Goal: Task Accomplishment & Management: Complete application form

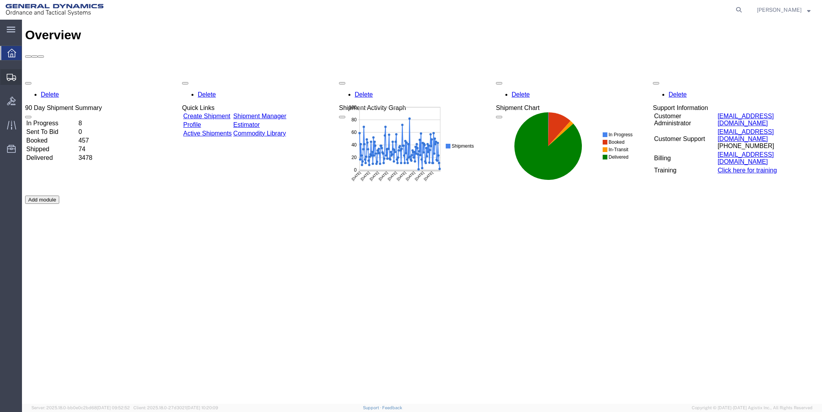
click at [0, 0] on span "Shipment Manager" at bounding box center [0, 0] width 0 height 0
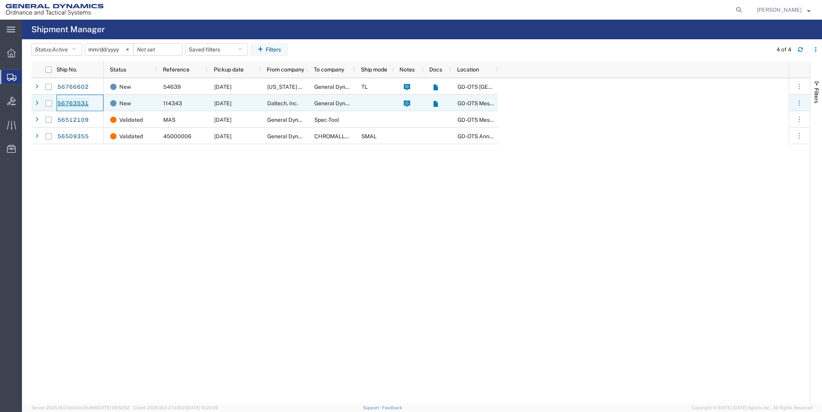
click at [57, 104] on link "56763531" at bounding box center [73, 103] width 32 height 13
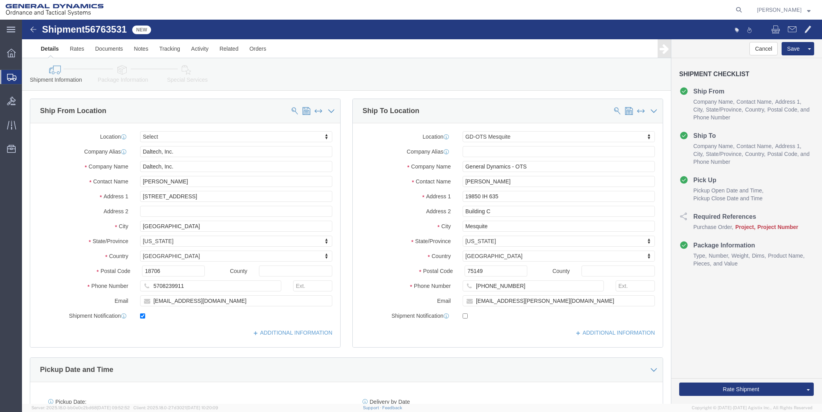
select select
select select "64231"
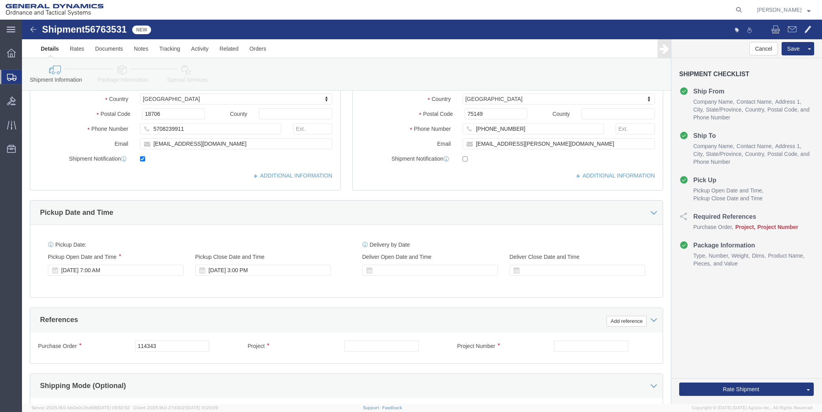
scroll to position [196, 0]
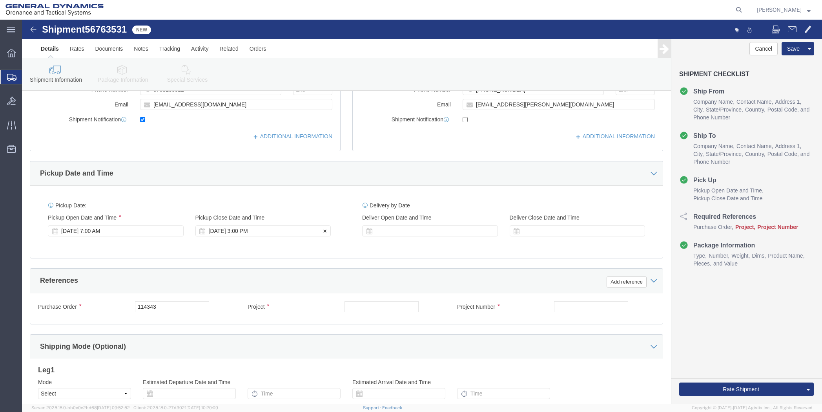
click div "[DATE] 3:00 PM"
click button "Apply"
click input "text"
type input "NA"
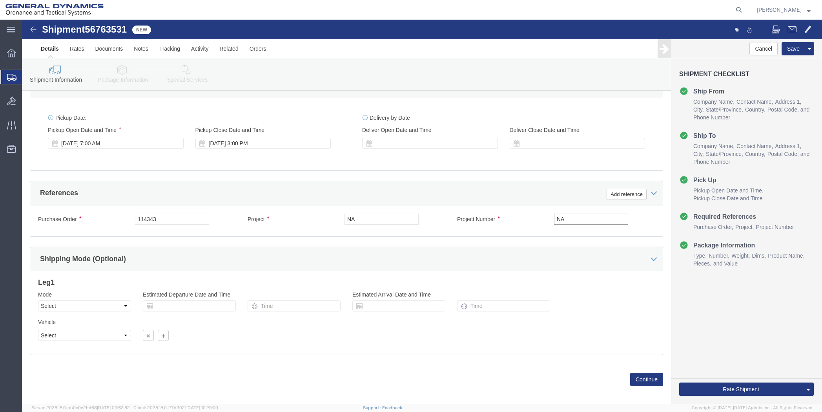
scroll to position [290, 0]
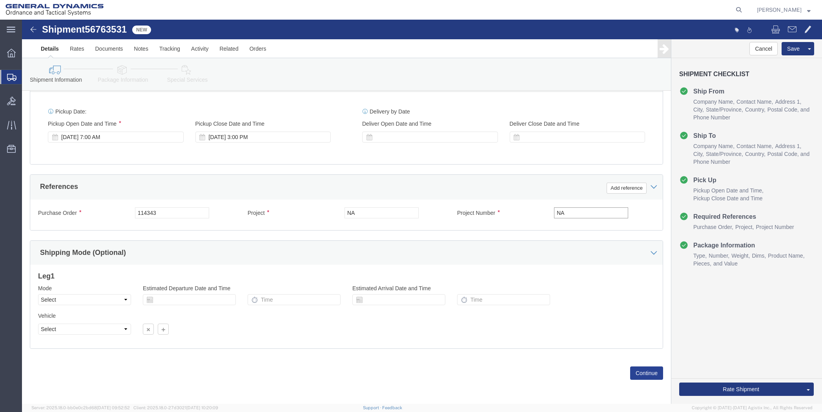
type input "NA"
click button "Continue"
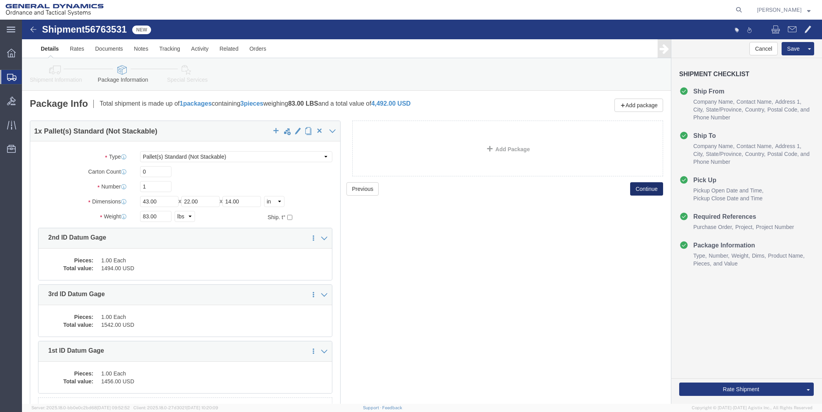
scroll to position [39, 0]
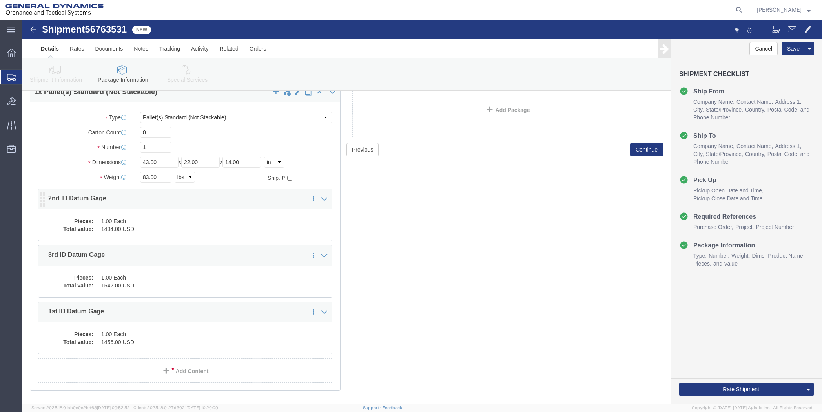
click div "Pieces: 1.00 Each Total value: 1494.00 USD"
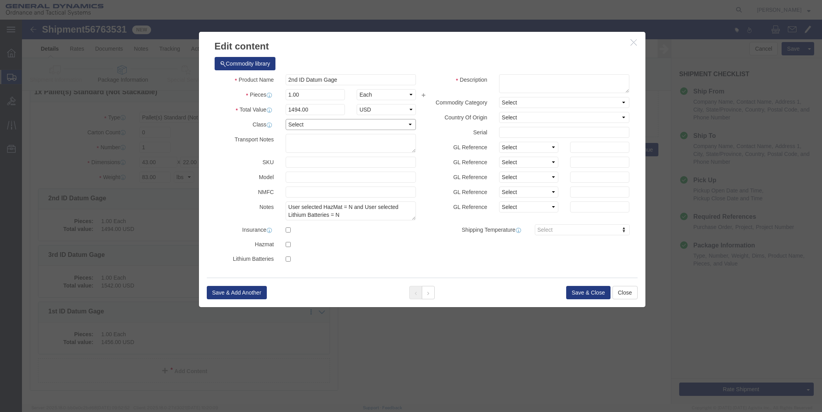
click select "Select 50 55 60 65 70 85 92.5 100 125 175 250 300 400"
select select "50"
click select "Select 50 55 60 65 70 85 92.5 100 125 175 250 300 400"
click button "Save & Close"
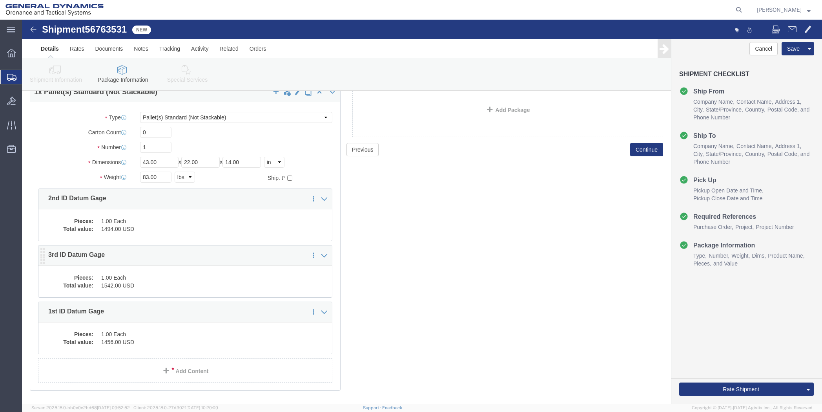
click div "Pieces: 1.00 Each Total value: 1542.00 USD"
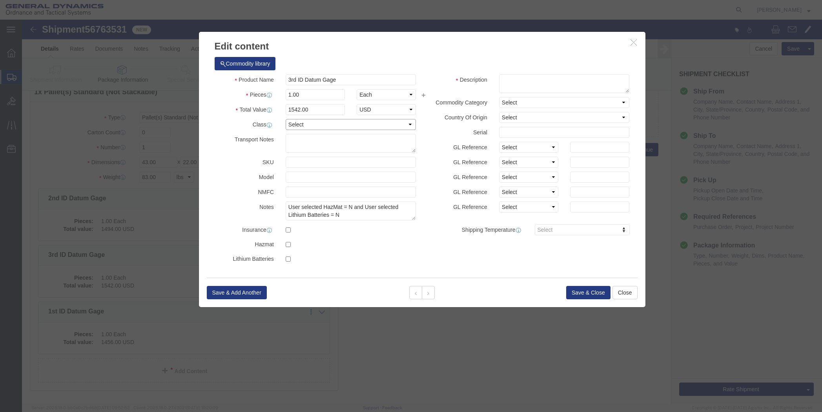
click select "Select 50 55 60 65 70 85 92.5 100 125 175 250 300 400"
select select "50"
click select "Select 50 55 60 65 70 85 92.5 100 125 175 250 300 400"
click button "Save & Close"
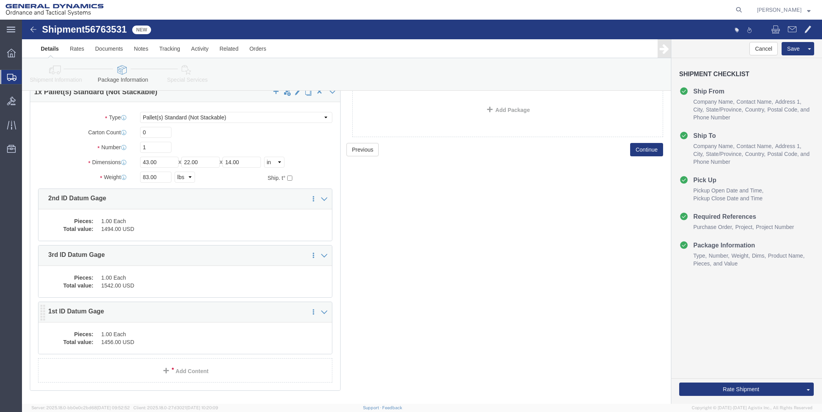
click dd "1456.00 USD"
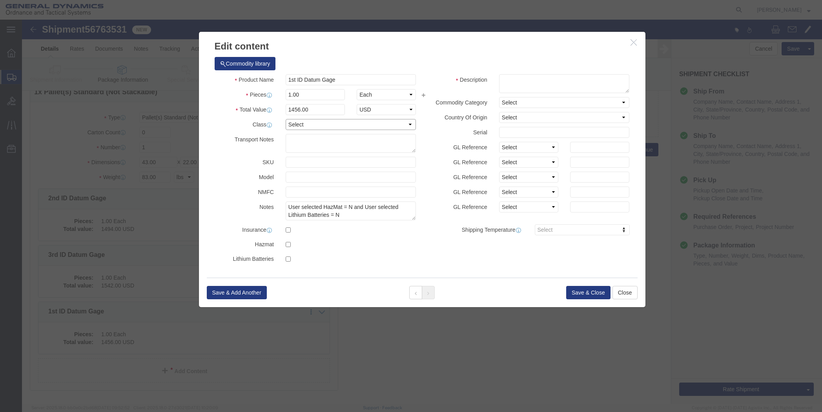
click select "Select 50 55 60 65 70 85 92.5 100 125 175 250 300 400"
select select "50"
click select "Select 50 55 60 65 70 85 92.5 100 125 175 250 300 400"
click button "Save & Close"
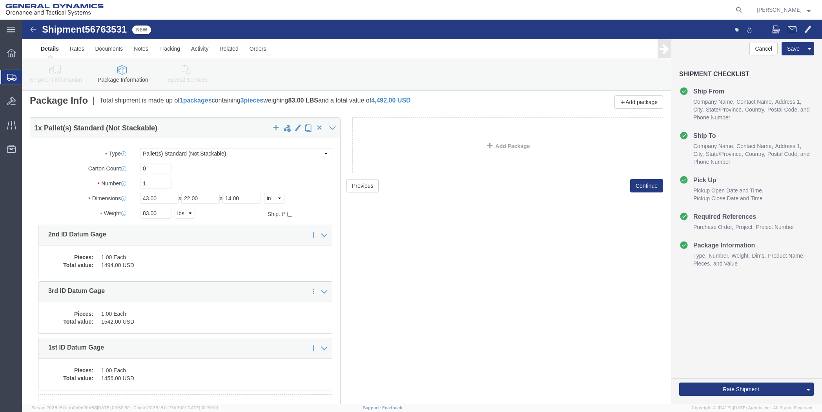
scroll to position [0, 0]
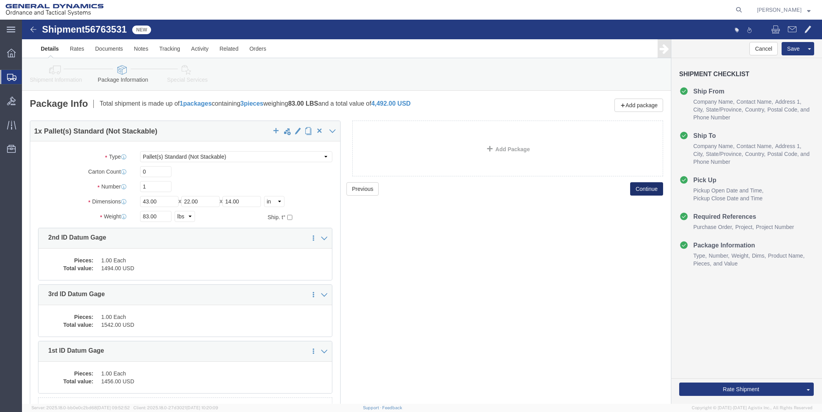
click button "Continue"
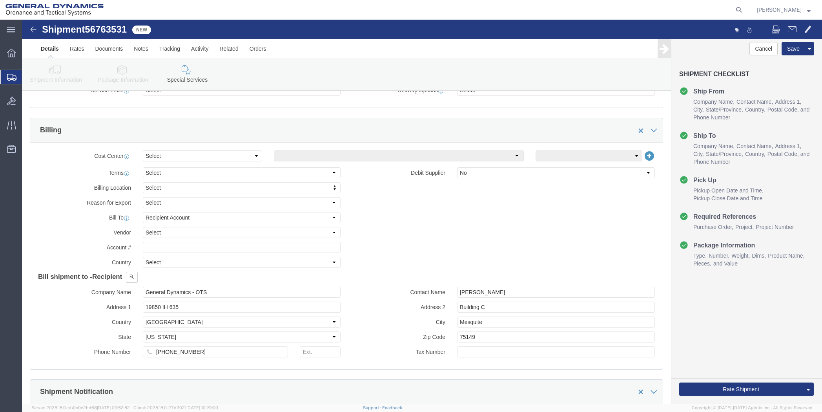
scroll to position [314, 0]
click select "Select Buyer Cost Center Department Operations Number Order Number Sales Person"
select select "DEPARTMENT"
click select "Select Buyer Cost Center Department Operations Number Order Number Sales Person"
click select "Select [GEOGRAPHIC_DATA] [GEOGRAPHIC_DATA] [GEOGRAPHIC_DATA] [GEOGRAPHIC_DATA] …"
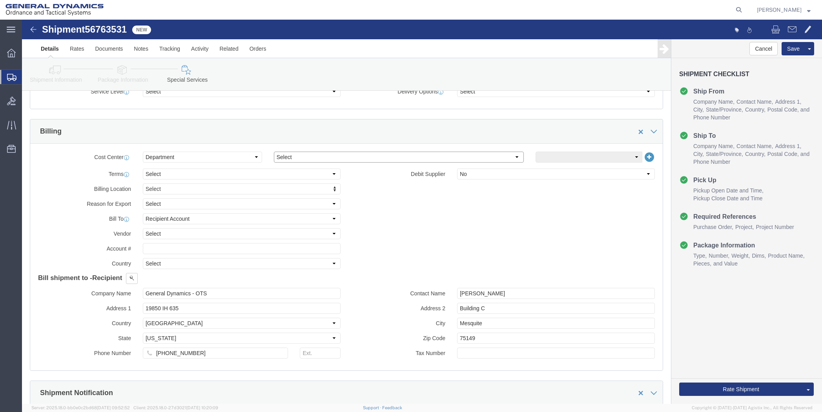
select select "1923981"
click select "Select [GEOGRAPHIC_DATA] [GEOGRAPHIC_DATA] [GEOGRAPHIC_DATA] [GEOGRAPHIC_DATA] …"
click select "Select DHL FedEx Express UPS"
select select "FedEx Express"
click select "Select DHL FedEx Express UPS"
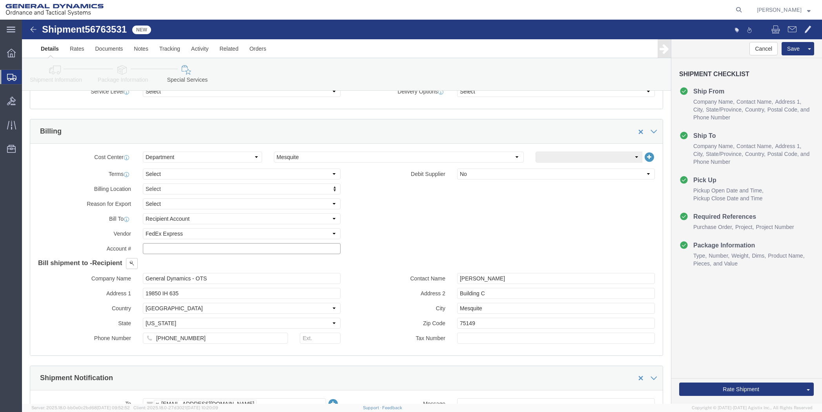
click input "text"
type input "201518662"
click button "Rate Shipment"
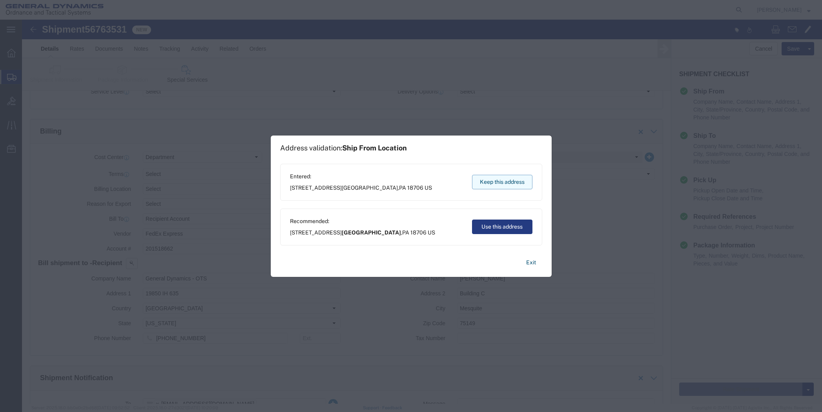
click at [487, 178] on button "Keep this address" at bounding box center [502, 182] width 60 height 15
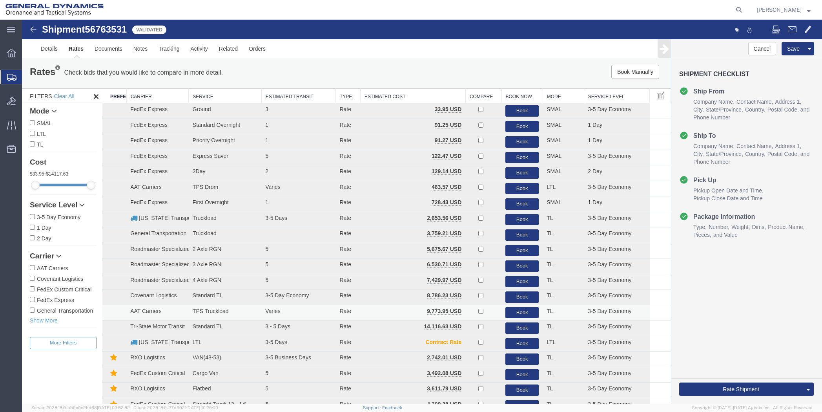
scroll to position [0, 0]
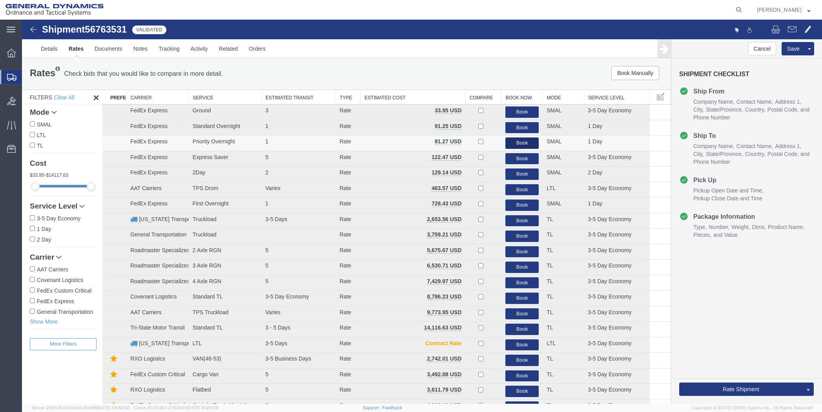
click at [518, 140] on button "Book" at bounding box center [521, 142] width 33 height 11
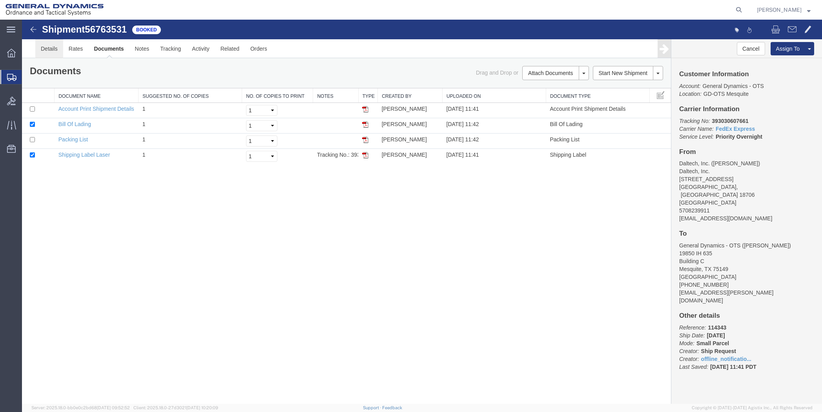
click at [50, 52] on link "Details" at bounding box center [49, 48] width 28 height 19
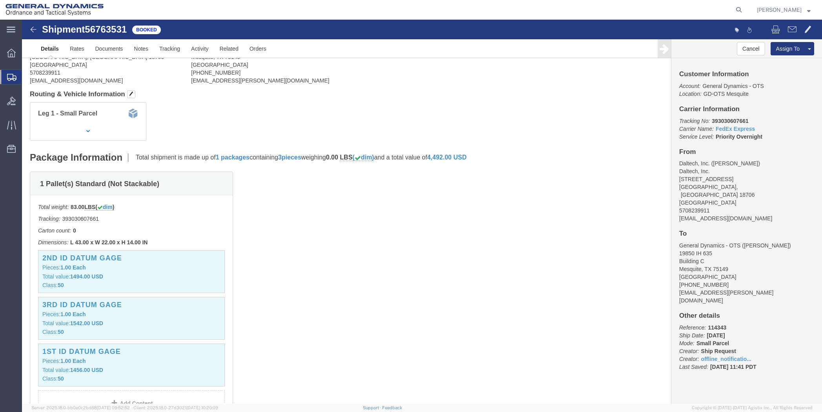
scroll to position [39, 0]
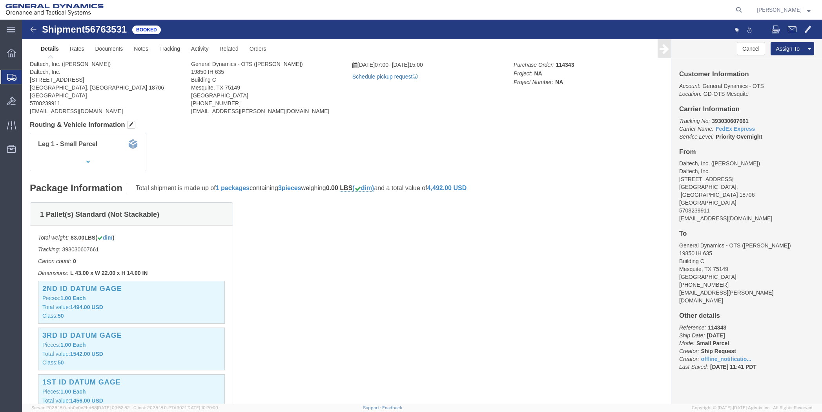
click link "Schedule pickup request"
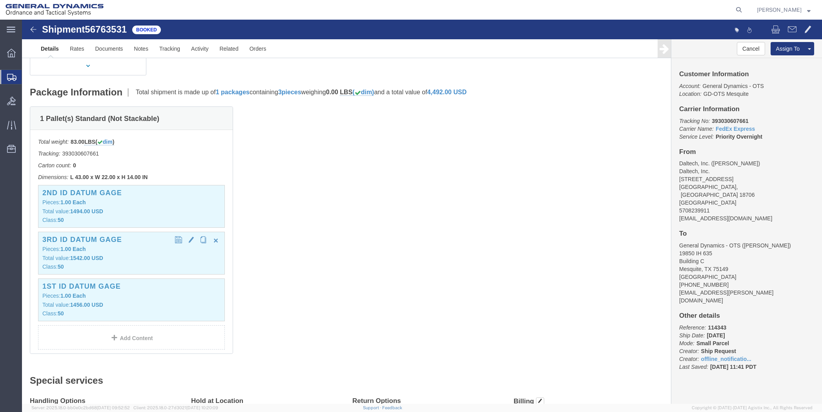
scroll to position [118, 0]
